Goal: Obtain resource: Download file/media

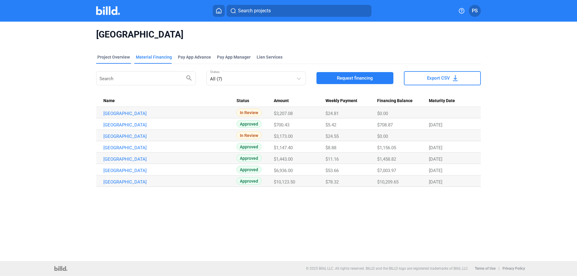
click at [115, 58] on div "Project Overview" at bounding box center [113, 57] width 32 height 6
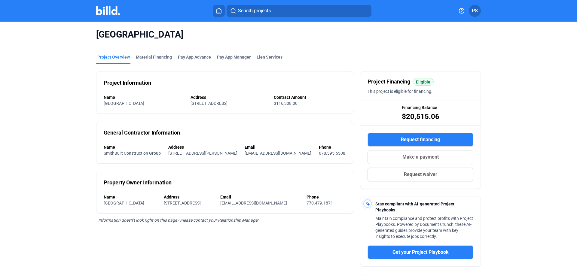
click at [220, 9] on icon at bounding box center [219, 10] width 5 height 5
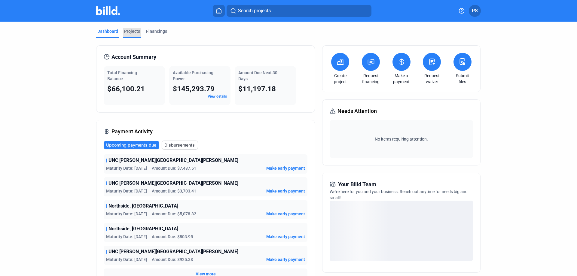
click at [133, 32] on div "Projects" at bounding box center [132, 31] width 16 height 6
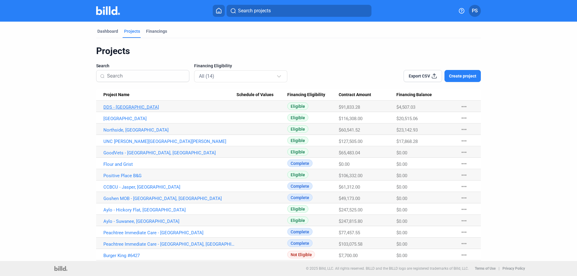
click at [118, 108] on link "DDS - [GEOGRAPHIC_DATA]" at bounding box center [169, 107] width 133 height 5
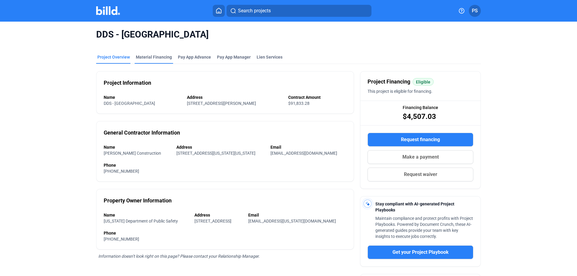
click at [151, 59] on div "Material Financing" at bounding box center [154, 57] width 36 height 6
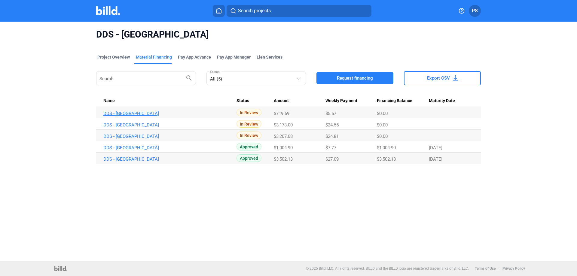
click at [122, 113] on link "DDS - [GEOGRAPHIC_DATA]" at bounding box center [169, 113] width 133 height 5
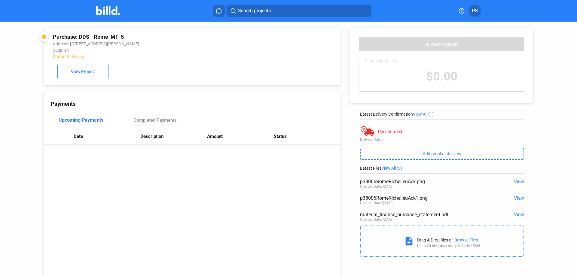
click at [515, 184] on span "View" at bounding box center [519, 182] width 10 height 6
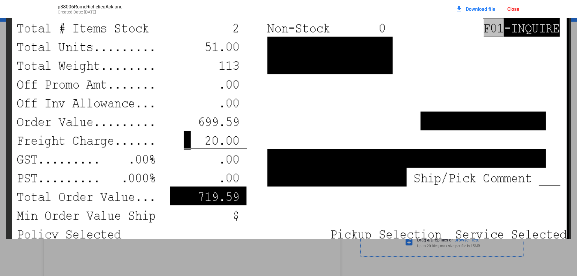
scroll to position [204, 0]
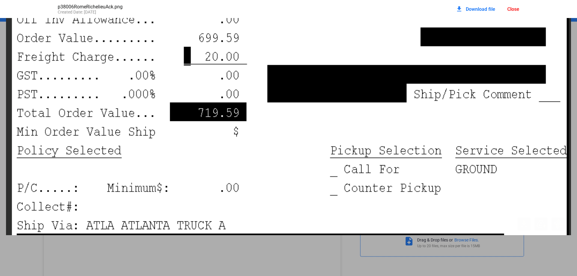
click at [513, 9] on div "Close" at bounding box center [514, 9] width 12 height 6
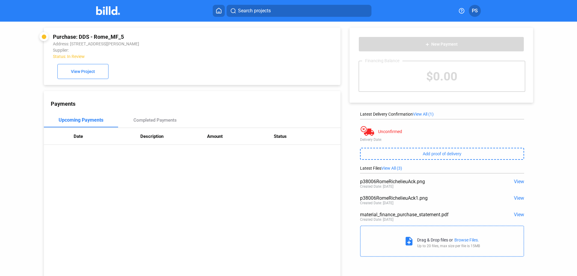
click at [515, 198] on span "View" at bounding box center [519, 198] width 10 height 6
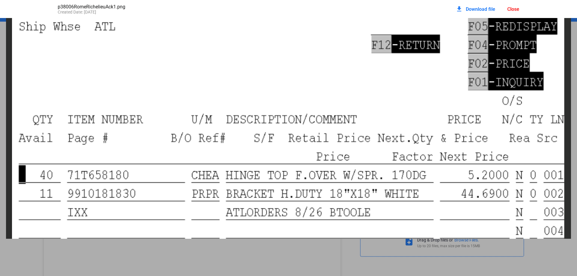
scroll to position [0, 0]
